Goal: Book appointment/travel/reservation

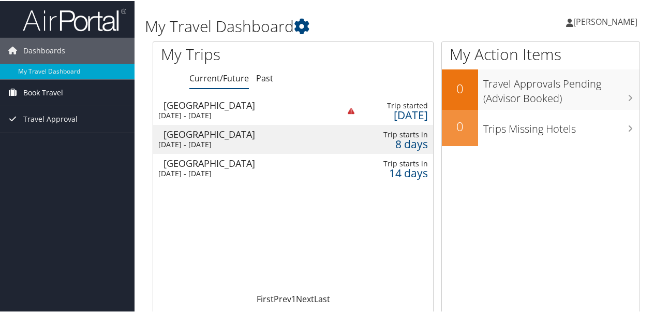
click at [57, 93] on span "Book Travel" at bounding box center [43, 92] width 40 height 26
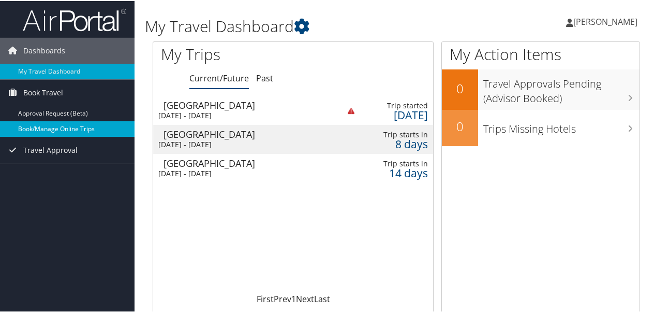
click at [55, 128] on link "Book/Manage Online Trips" at bounding box center [67, 128] width 135 height 16
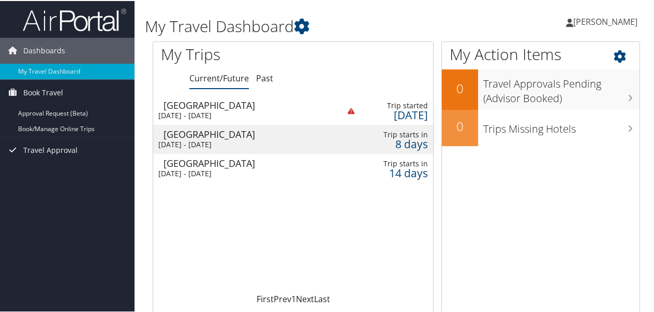
click at [487, 285] on div "My Action Items 0 Travel Approvals Pending (Advisor Booked) 0 Trips Missing Hot…" at bounding box center [541, 190] width 199 height 301
